Goal: Check status: Check status

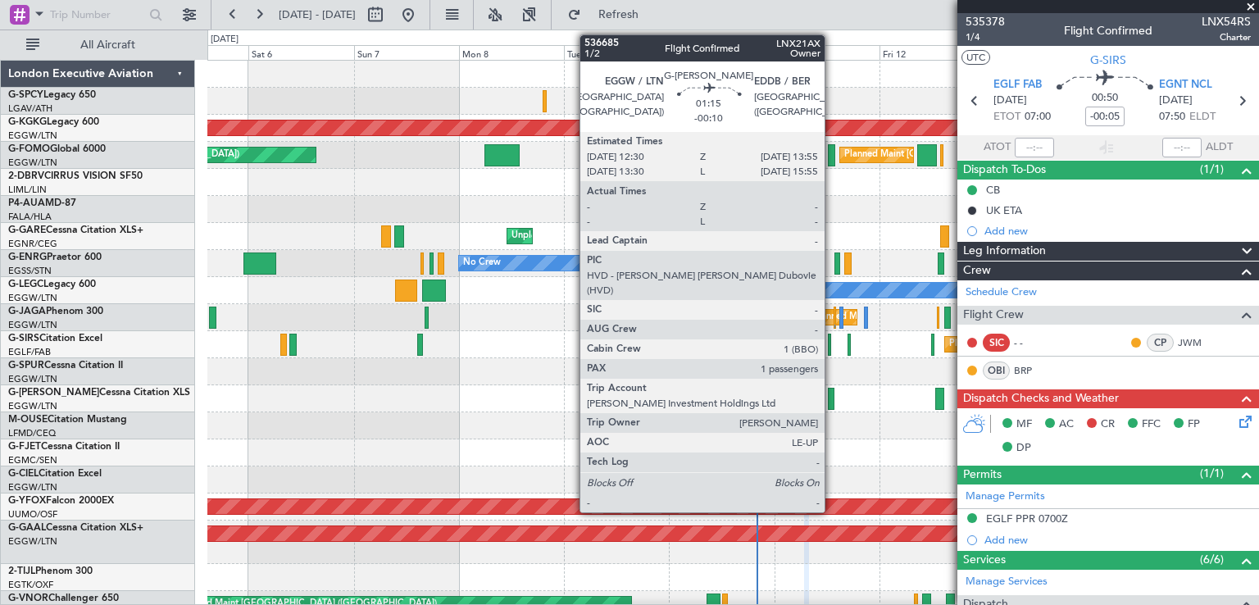
click at [832, 404] on div at bounding box center [831, 399] width 7 height 22
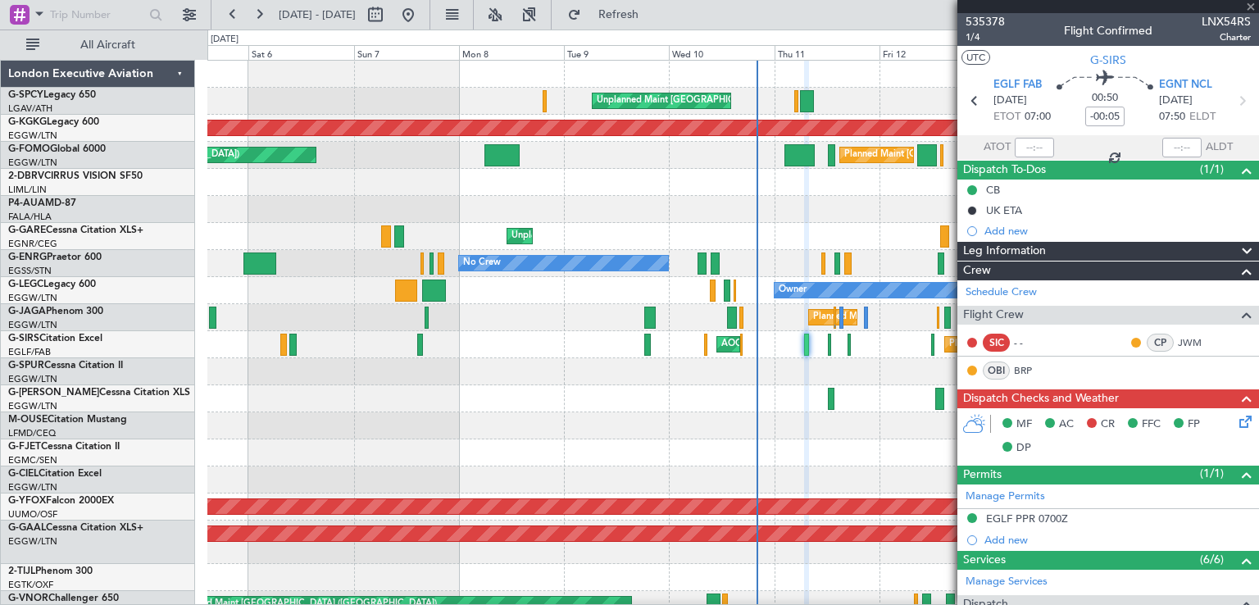
type input "-00:10"
type input "1"
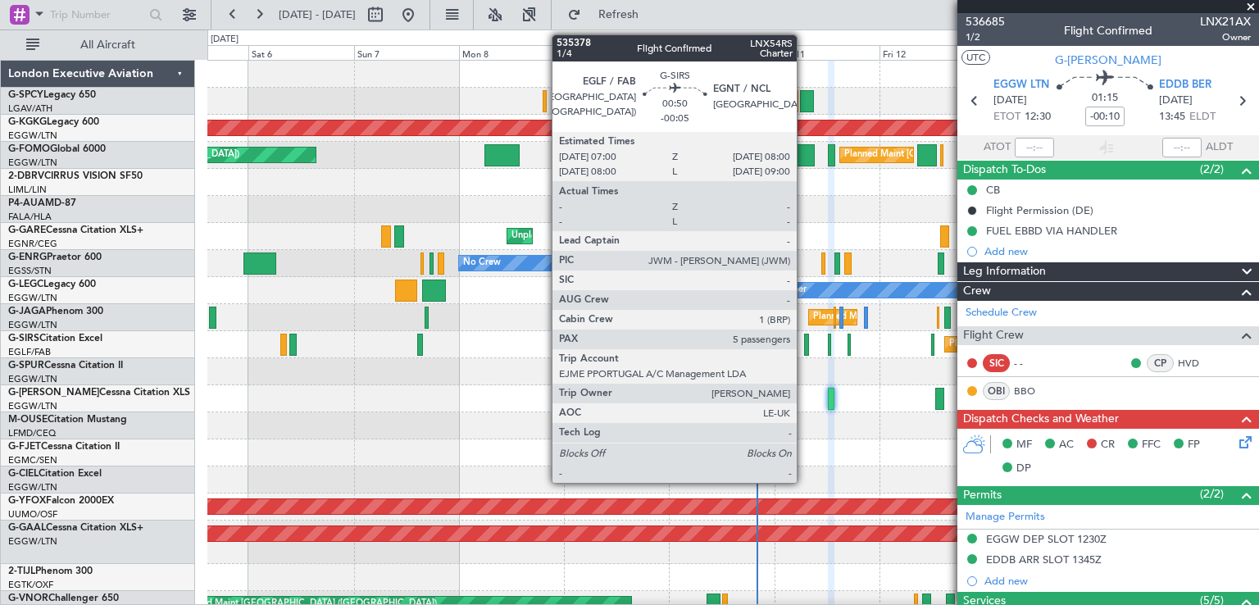
click at [804, 349] on div at bounding box center [806, 345] width 5 height 22
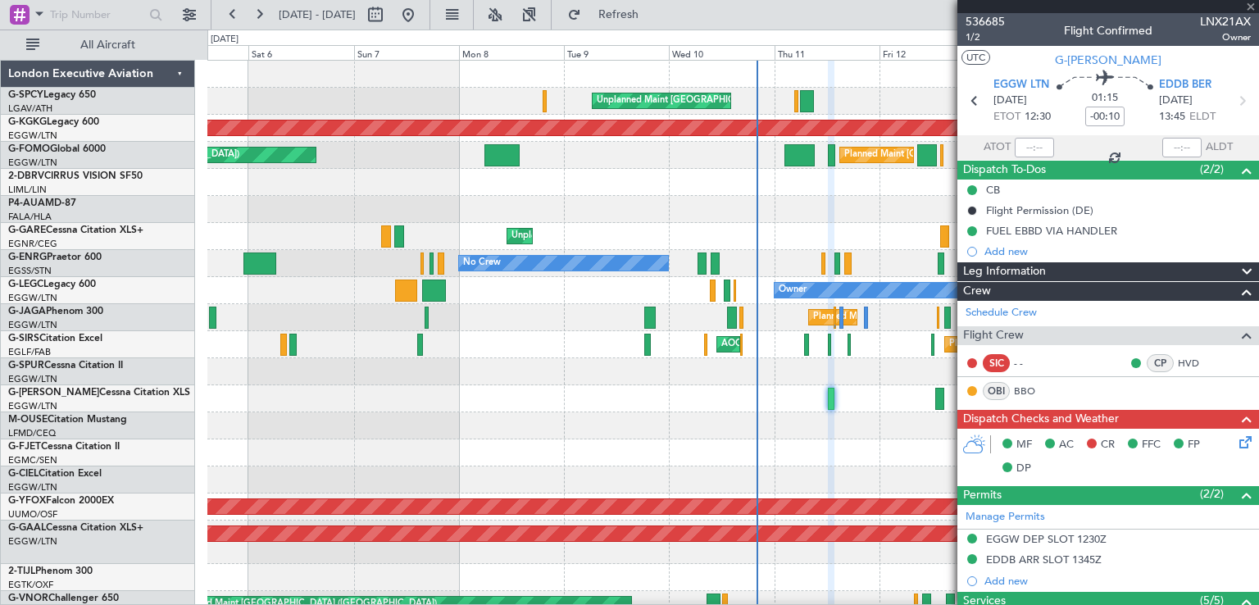
type input "-00:05"
type input "5"
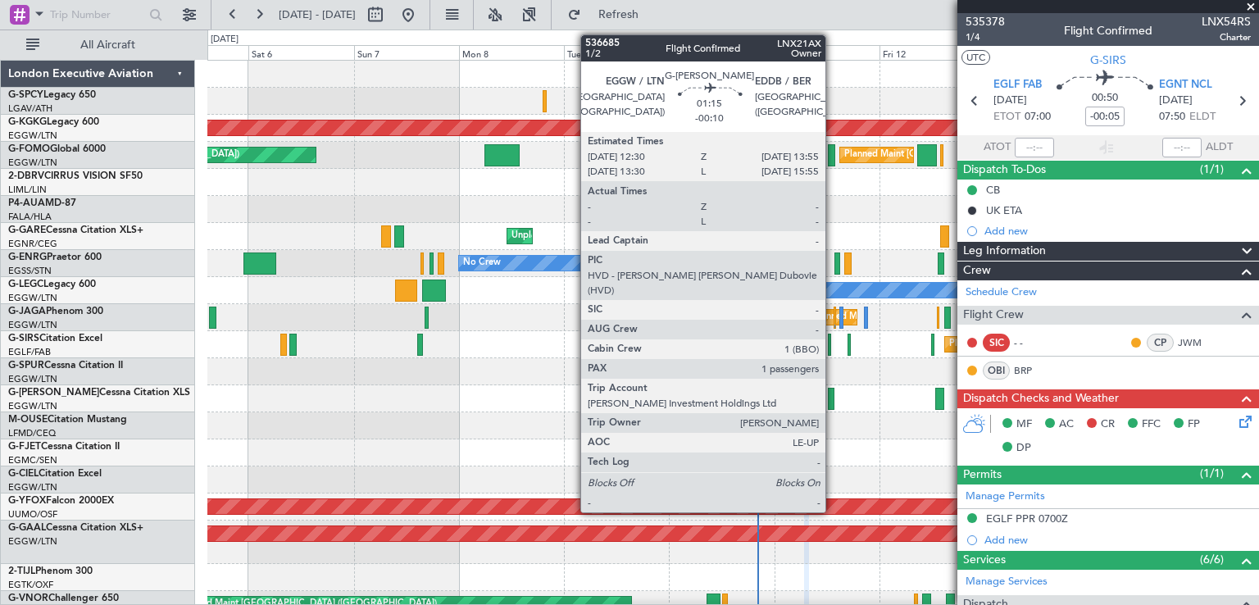
click at [833, 403] on div at bounding box center [831, 399] width 7 height 22
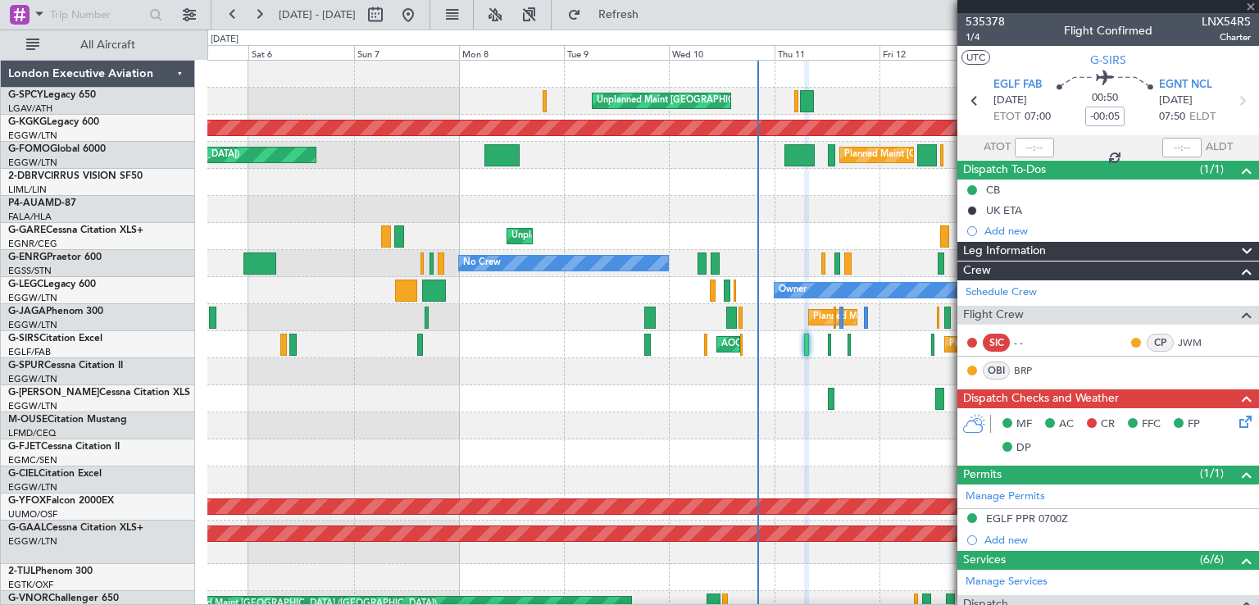
type input "-00:10"
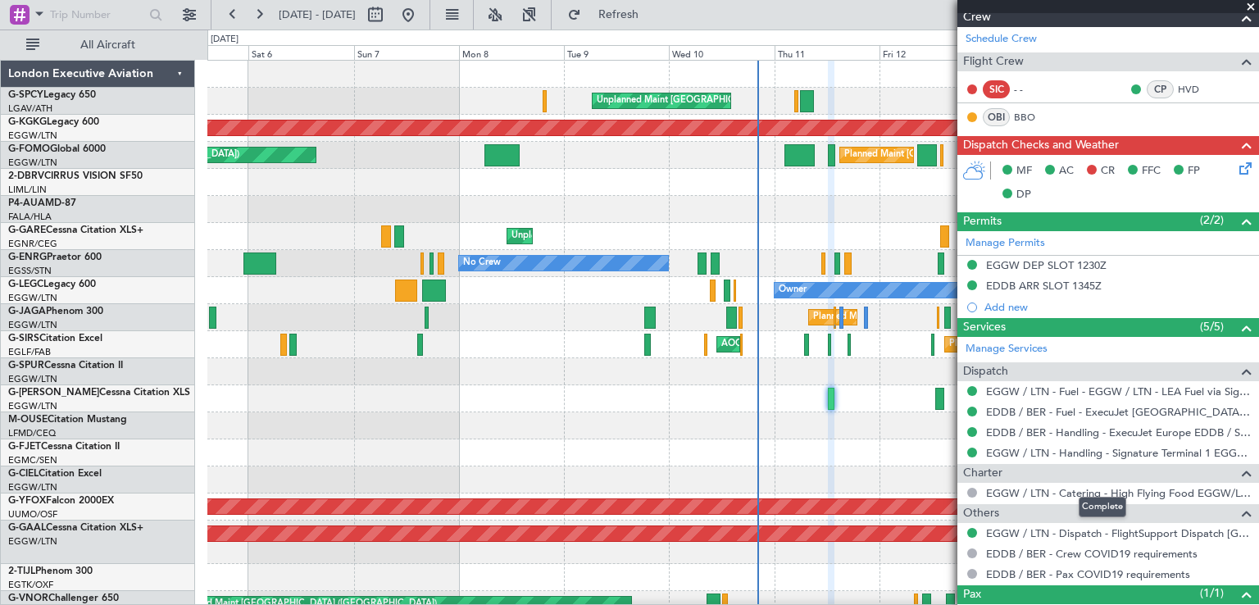
scroll to position [334, 0]
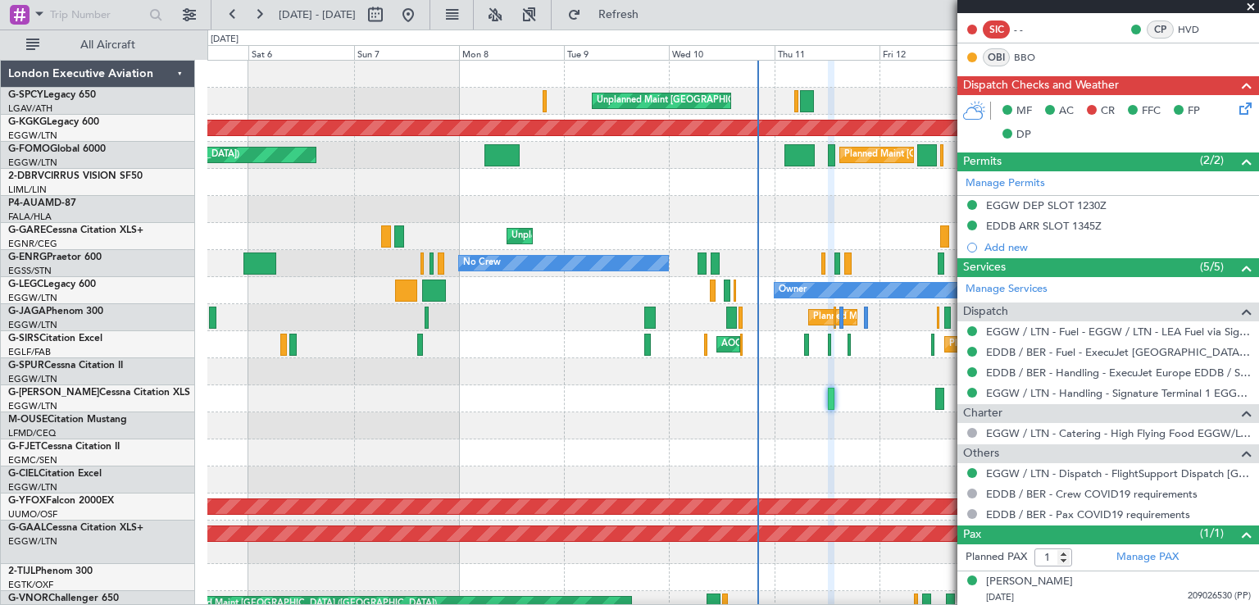
click at [1250, 6] on span at bounding box center [1251, 7] width 16 height 15
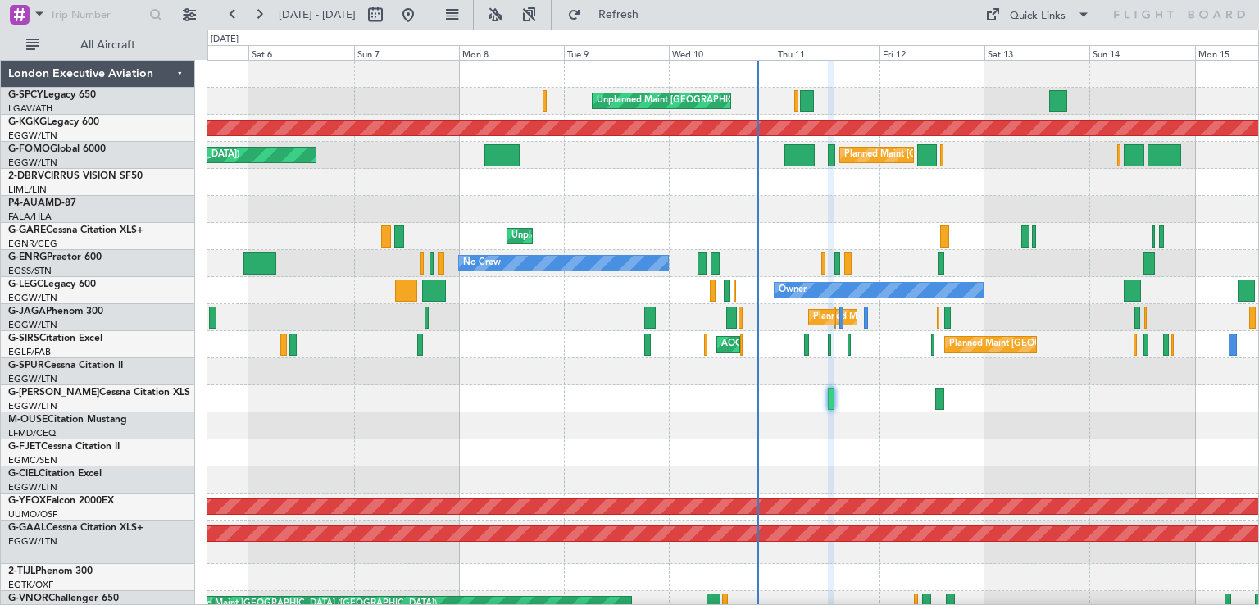
type input "0"
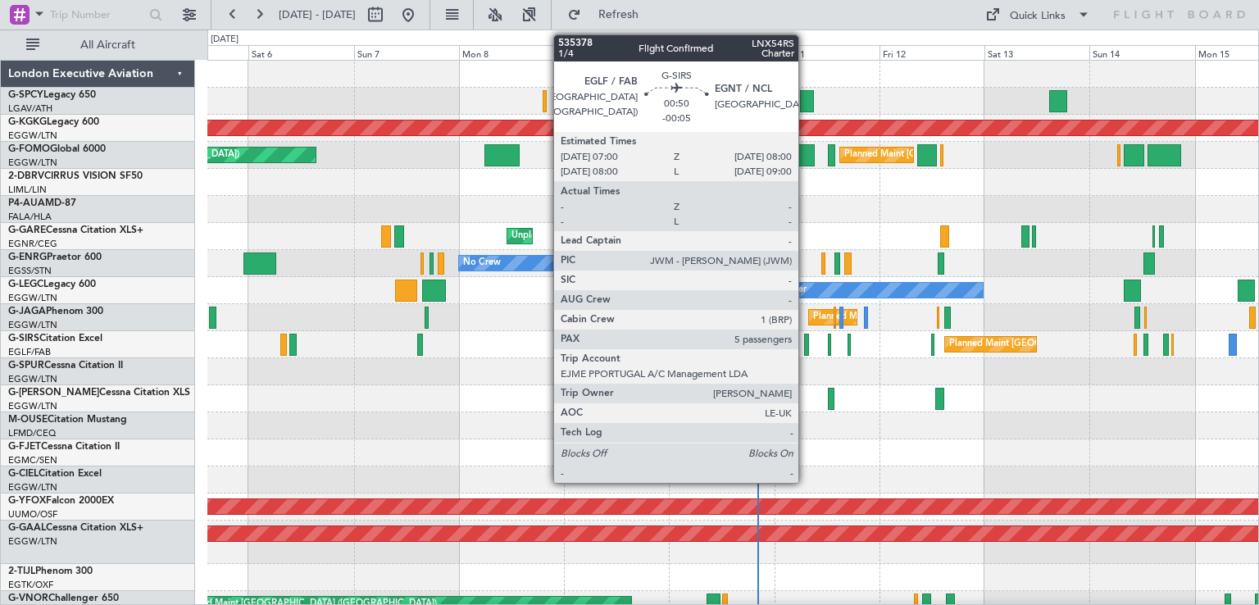
click at [806, 348] on div at bounding box center [806, 345] width 5 height 22
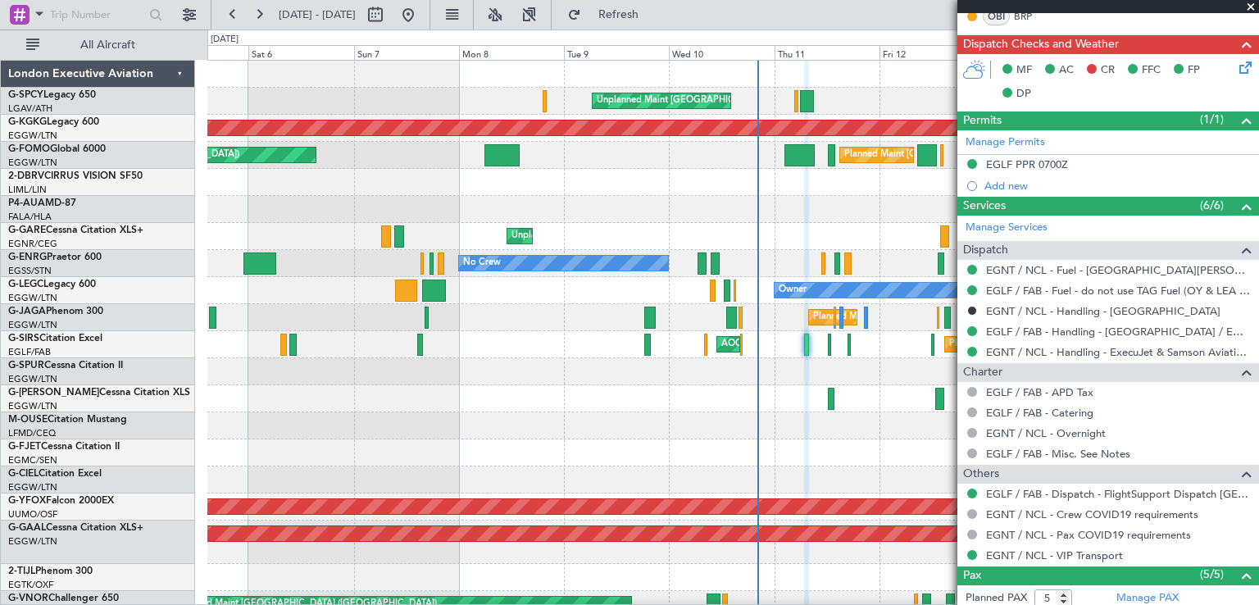
scroll to position [356, 0]
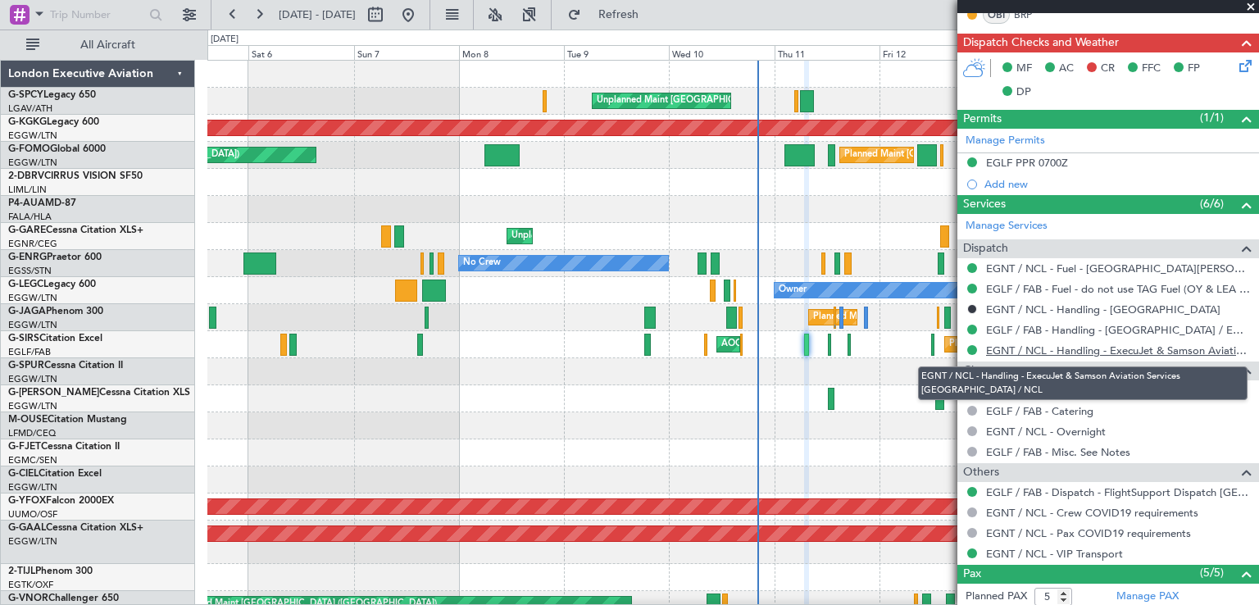
click at [1131, 348] on link "EGNT / NCL - Handling - ExecuJet & Samson Aviation Services [GEOGRAPHIC_DATA] /…" at bounding box center [1118, 350] width 265 height 14
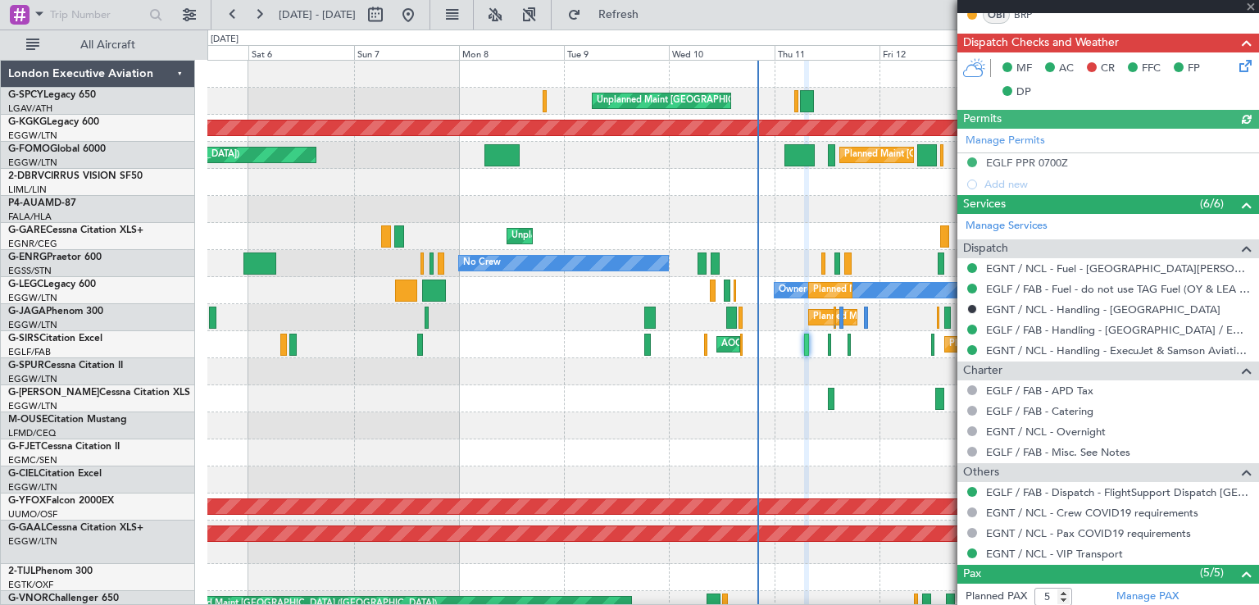
click at [1247, 6] on div at bounding box center [1108, 6] width 302 height 13
click at [1249, 7] on span at bounding box center [1251, 7] width 16 height 15
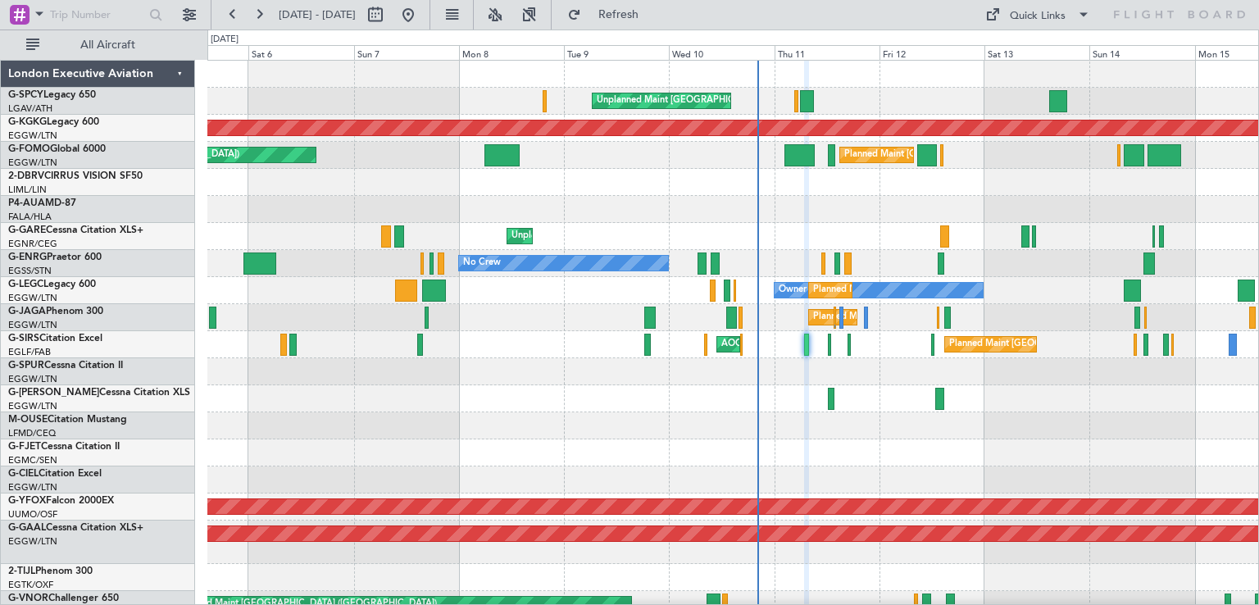
type input "0"
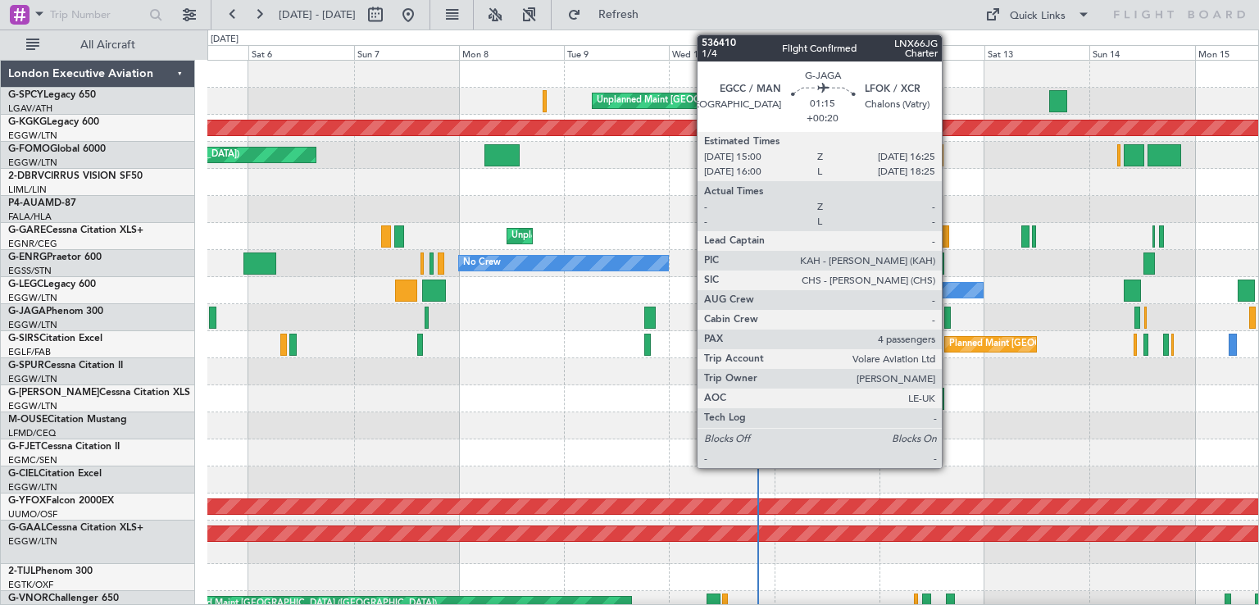
click at [949, 313] on div at bounding box center [947, 318] width 7 height 22
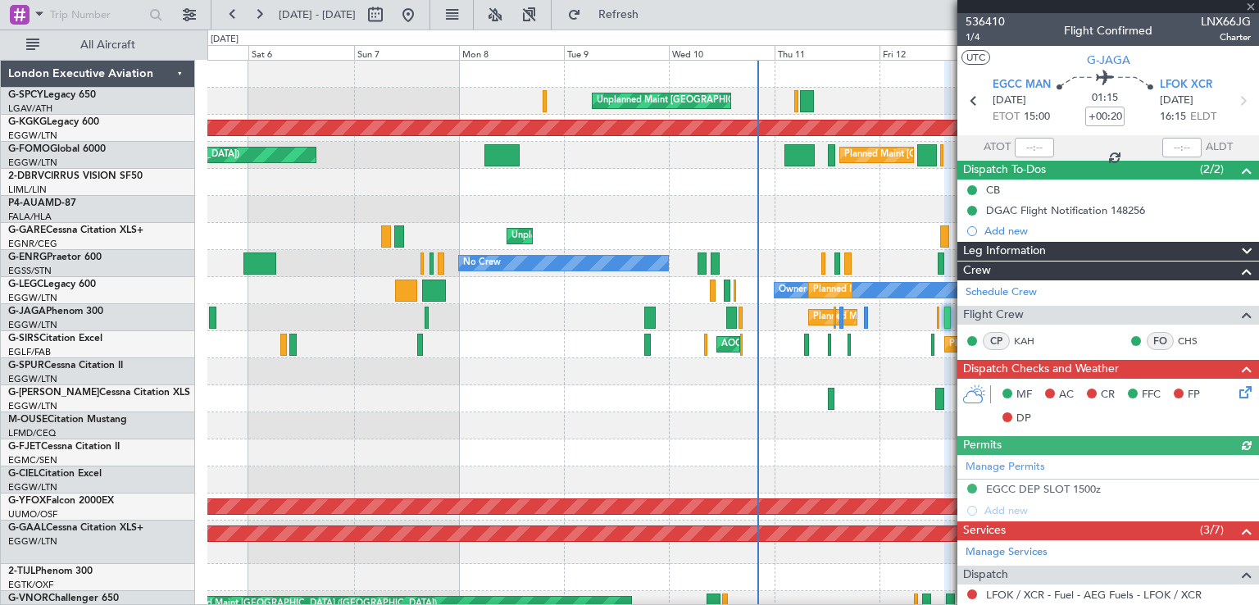
scroll to position [415, 0]
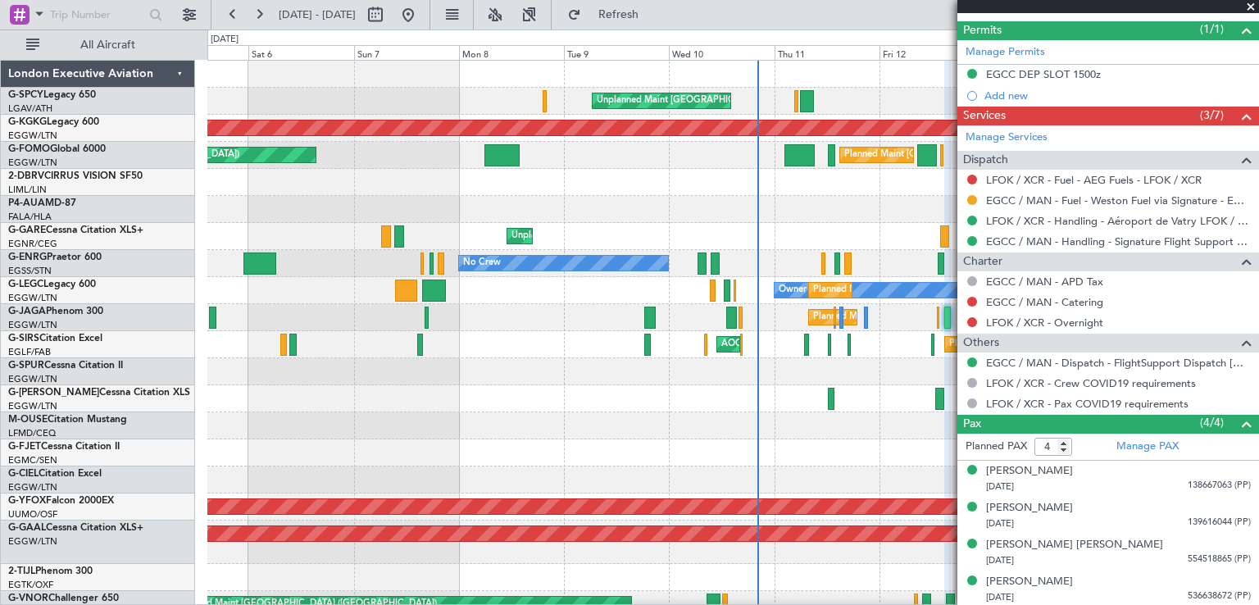
click at [813, 444] on div at bounding box center [732, 452] width 1051 height 27
click at [1246, 7] on span at bounding box center [1251, 7] width 16 height 15
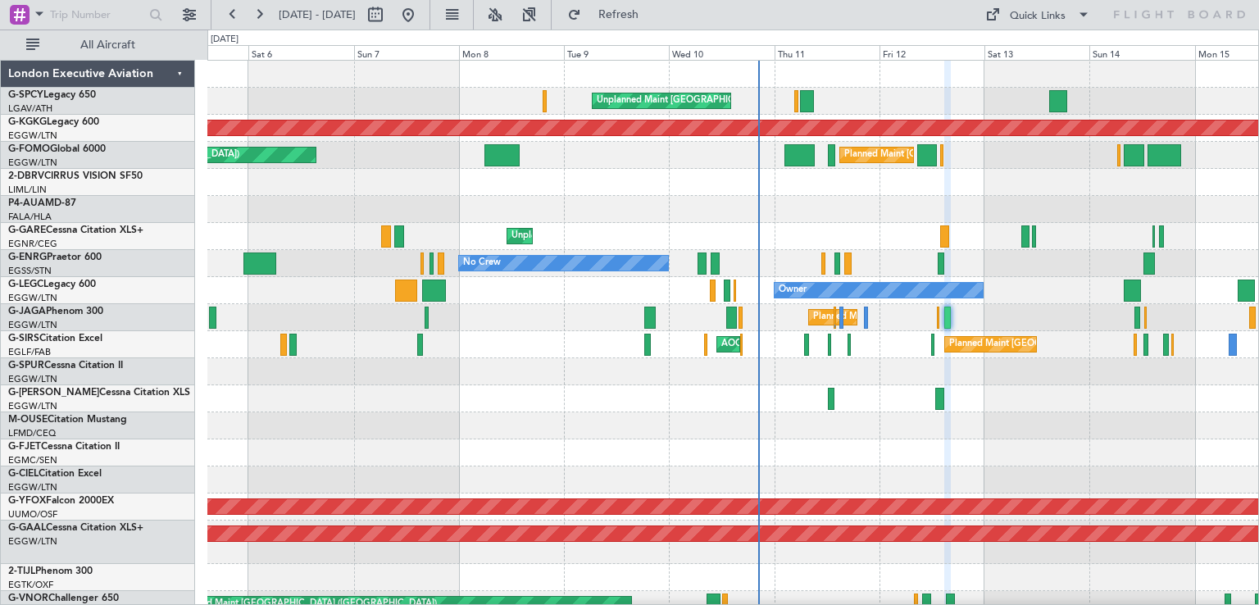
type input "0"
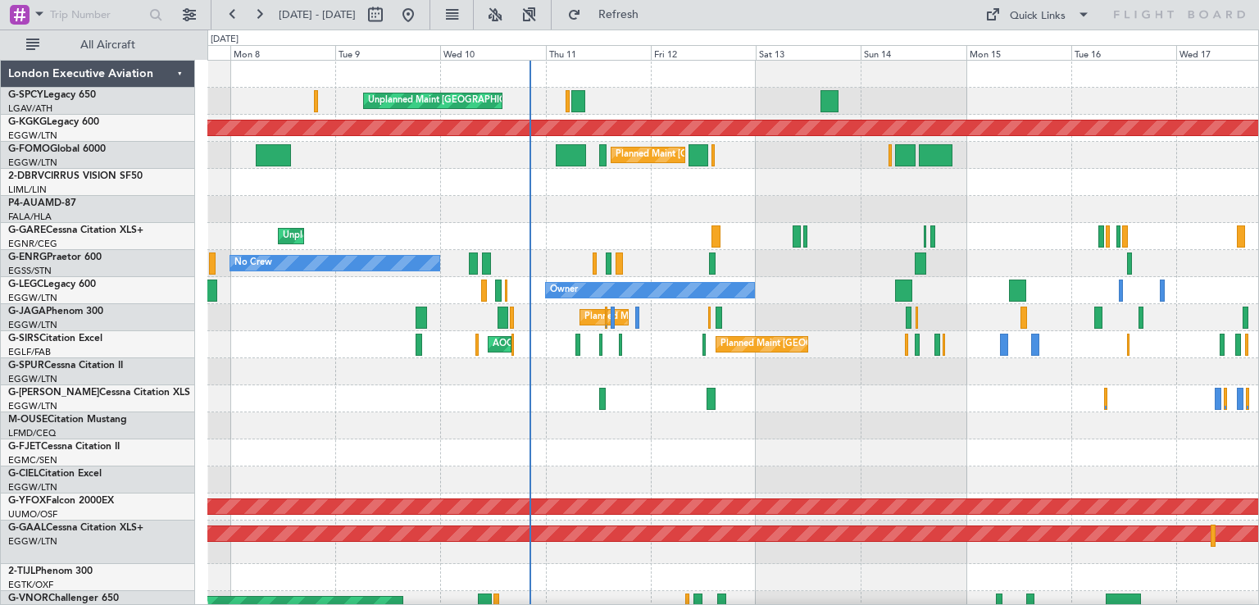
click at [851, 253] on div "Unplanned Maint [GEOGRAPHIC_DATA] ([PERSON_NAME] Intl) AOG Maint [GEOGRAPHIC_DA…" at bounding box center [732, 475] width 1051 height 828
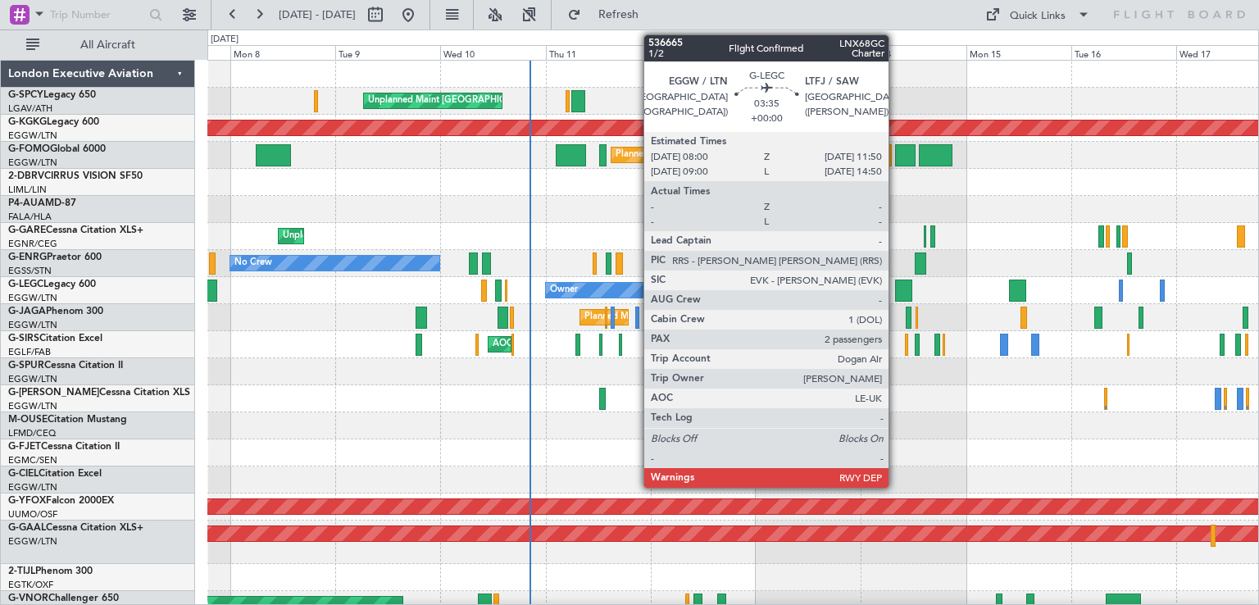
click at [896, 291] on div at bounding box center [903, 290] width 17 height 22
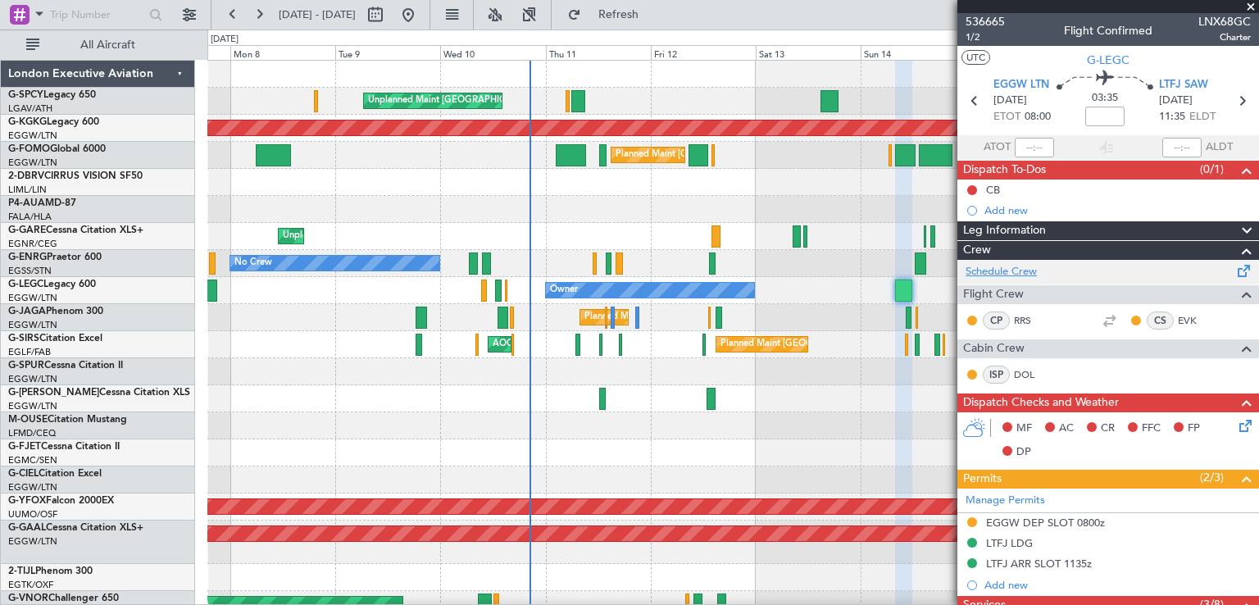
click at [1020, 271] on link "Schedule Crew" at bounding box center [1001, 272] width 71 height 16
click at [658, 27] on button "Refresh" at bounding box center [609, 15] width 98 height 26
click at [657, 22] on button "Refresh" at bounding box center [609, 15] width 98 height 26
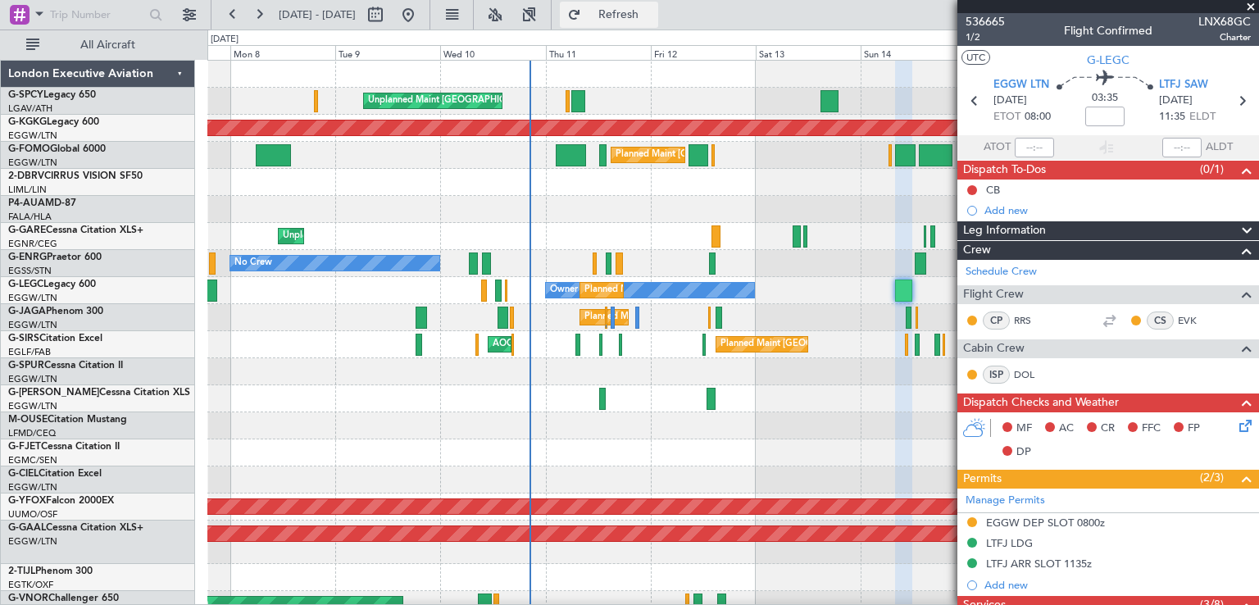
click at [653, 20] on span "Refresh" at bounding box center [618, 14] width 69 height 11
click at [658, 2] on button "Refresh" at bounding box center [609, 15] width 98 height 26
click at [658, 3] on button "Refresh" at bounding box center [609, 15] width 98 height 26
